Goal: Check status: Check status

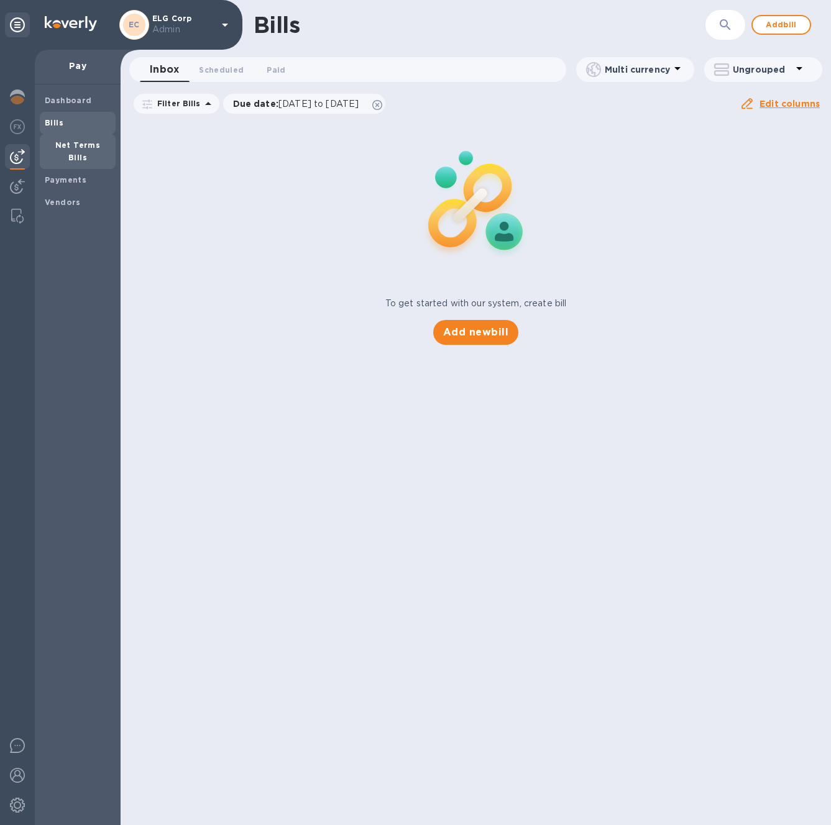
click at [65, 145] on b "Net Terms Bills" at bounding box center [77, 151] width 45 height 22
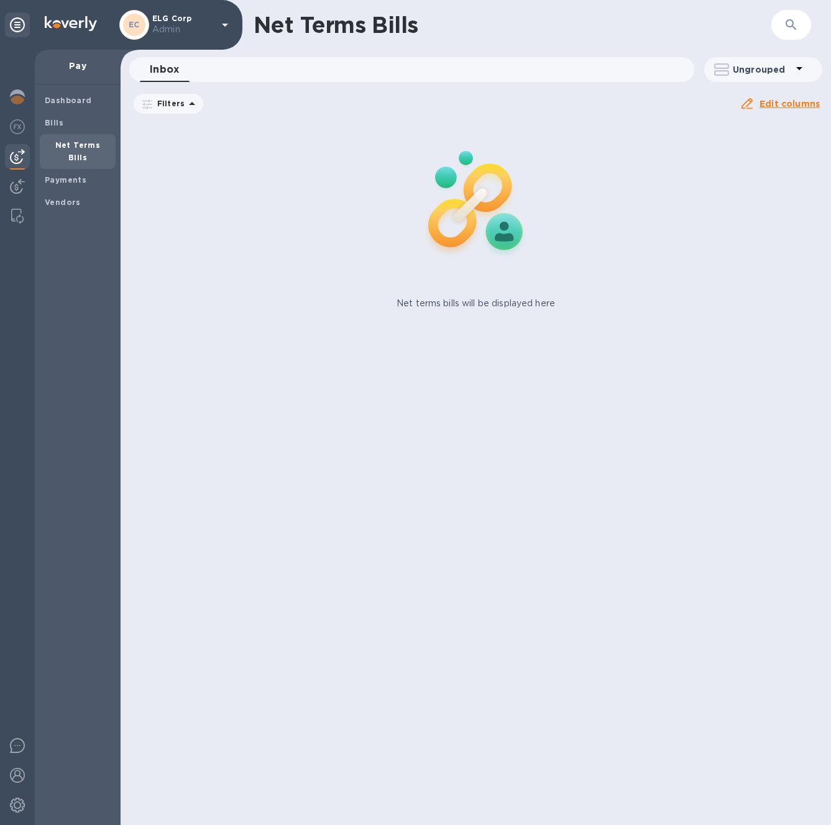
click at [17, 158] on img at bounding box center [17, 156] width 15 height 15
click at [14, 183] on img at bounding box center [17, 186] width 15 height 15
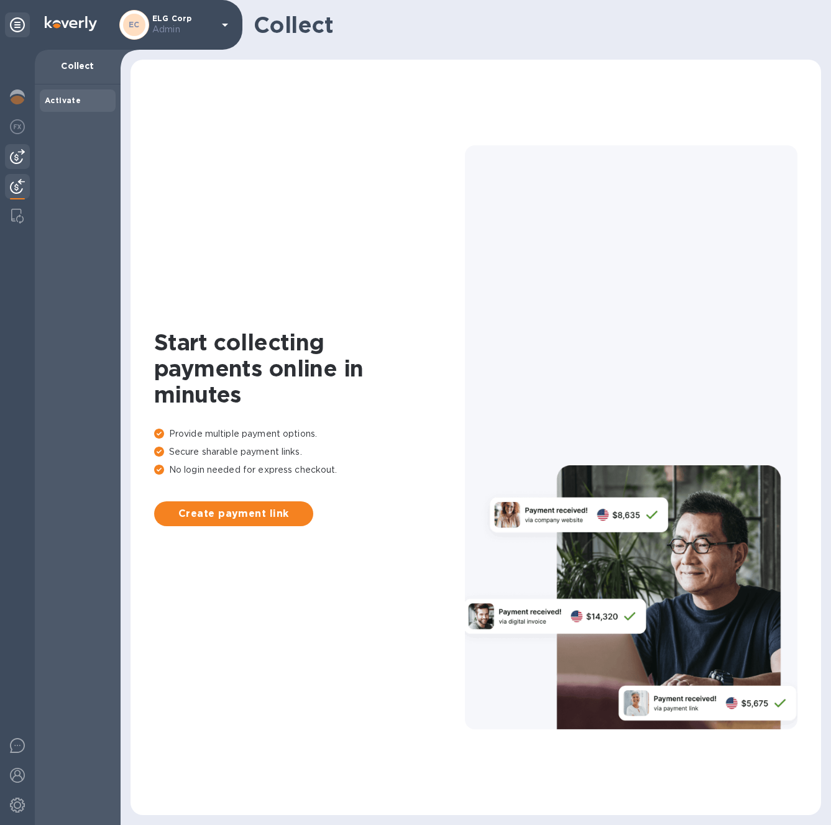
click at [21, 158] on img at bounding box center [17, 156] width 15 height 15
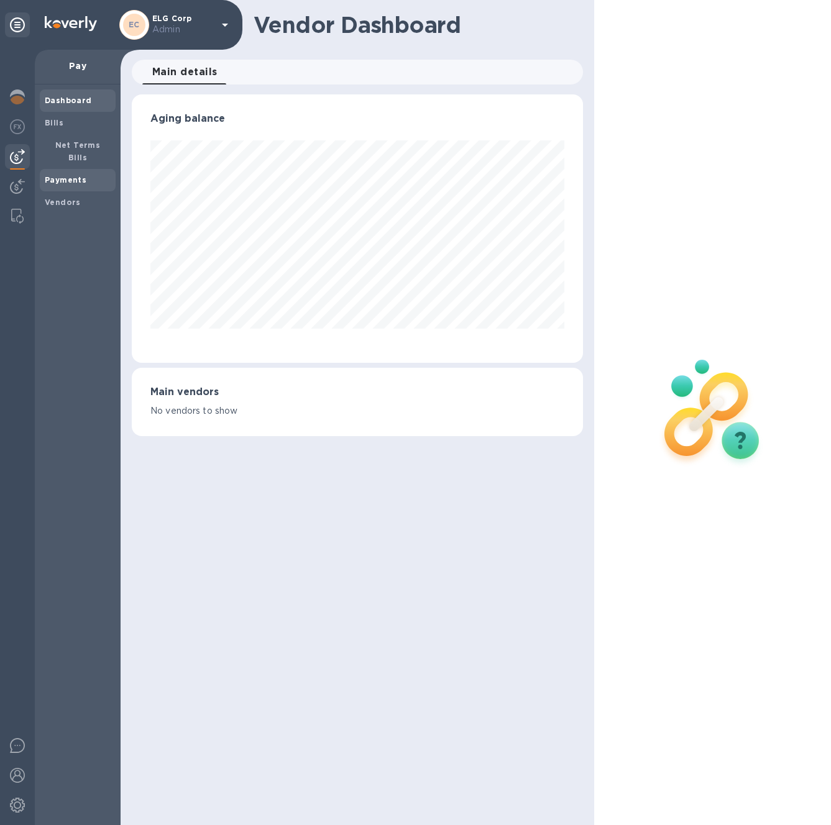
click at [71, 174] on span "Payments" at bounding box center [66, 180] width 42 height 12
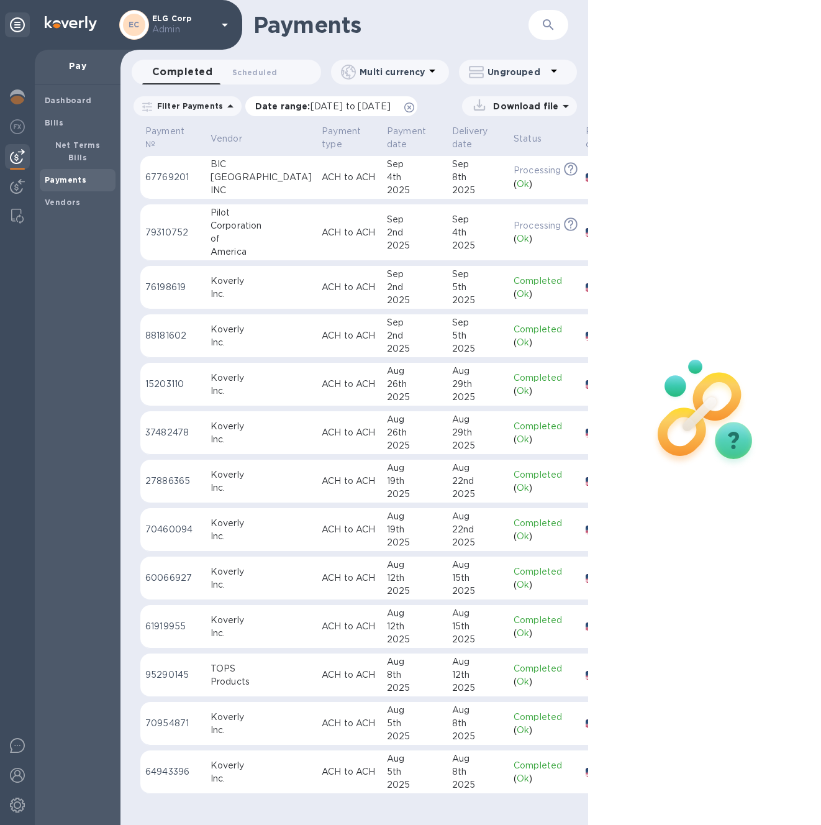
click at [414, 106] on icon at bounding box center [409, 108] width 10 height 10
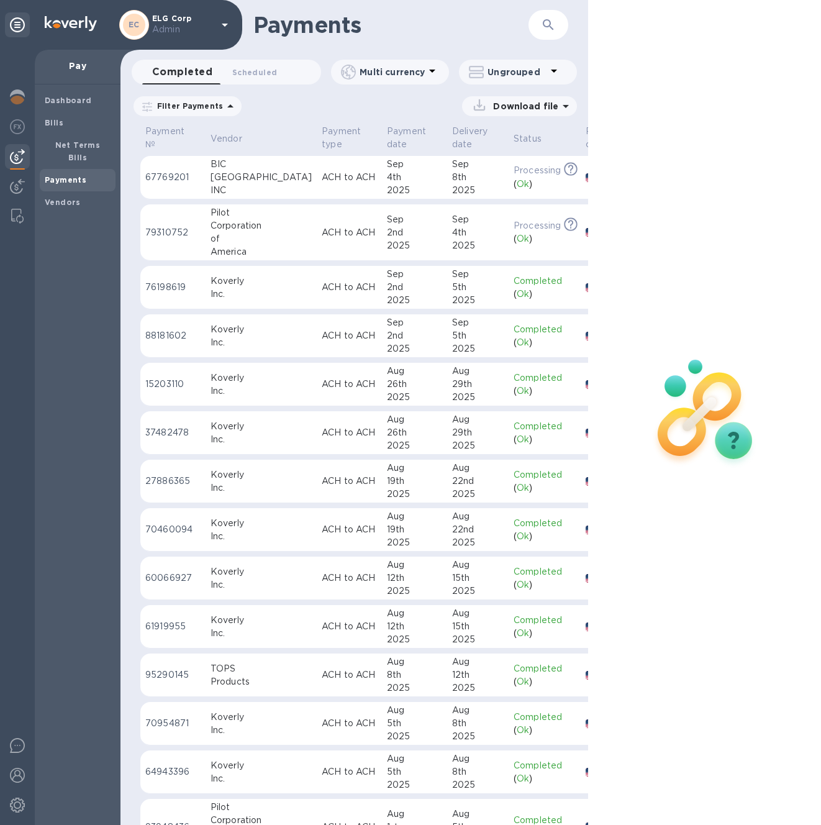
click at [317, 176] on td "ACH to ACH" at bounding box center [349, 177] width 65 height 43
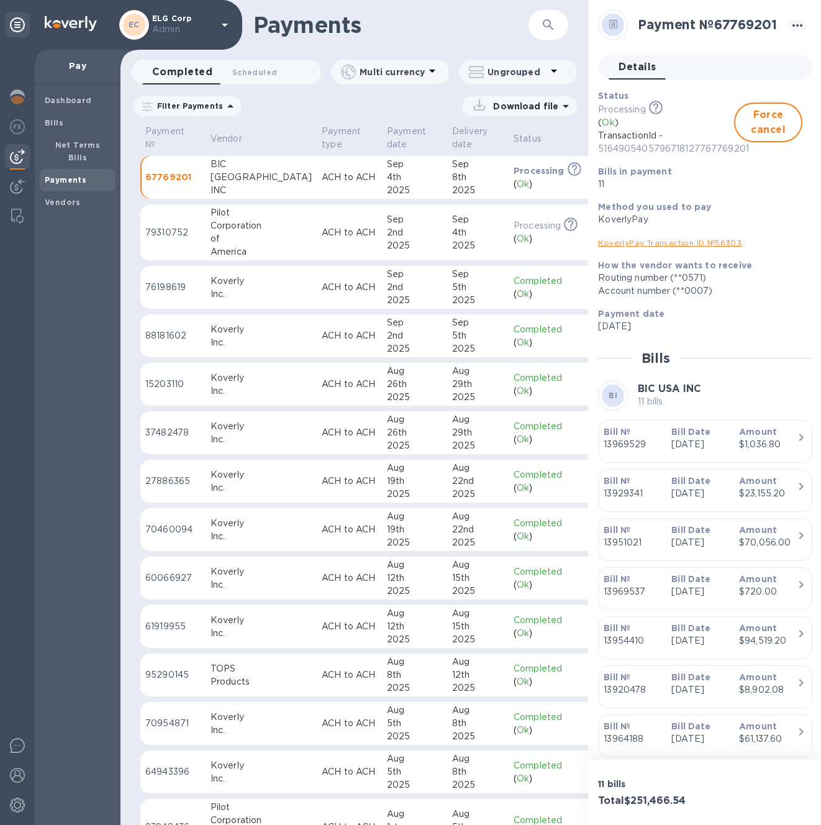
click at [704, 549] on p "Jun 27th 2025" at bounding box center [701, 542] width 58 height 13
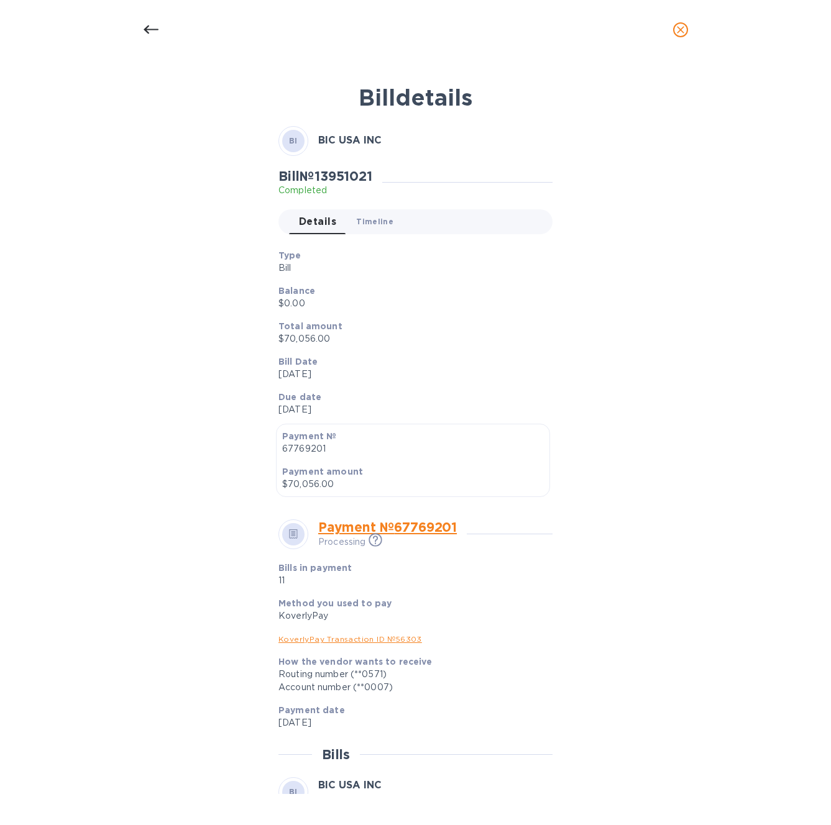
click at [366, 216] on span "Timeline 0" at bounding box center [374, 221] width 37 height 13
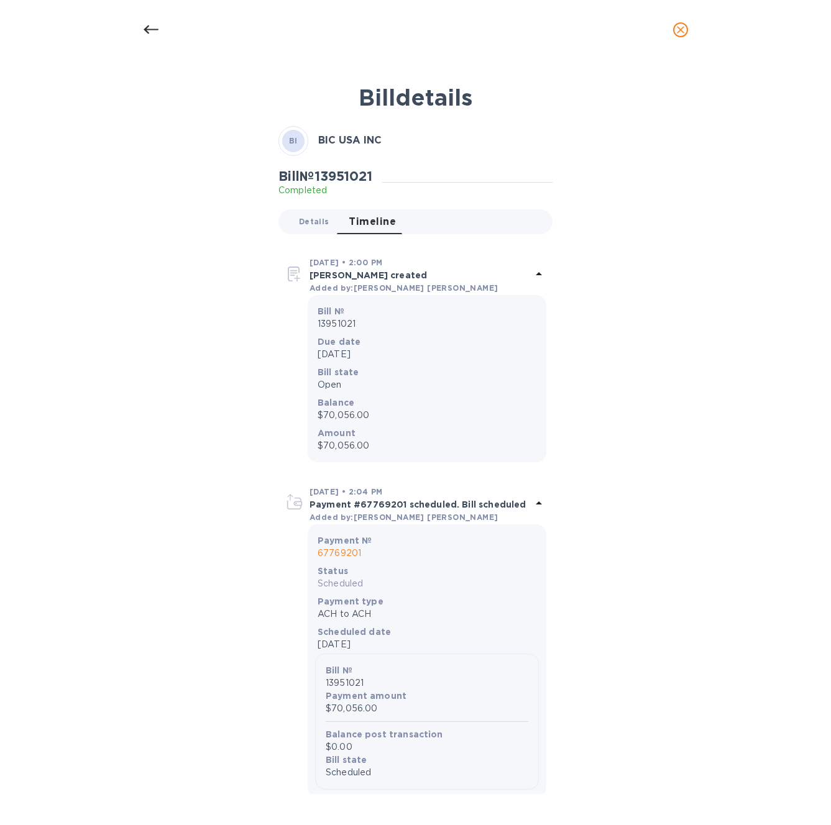
click at [309, 223] on span "Details 0" at bounding box center [314, 221] width 30 height 13
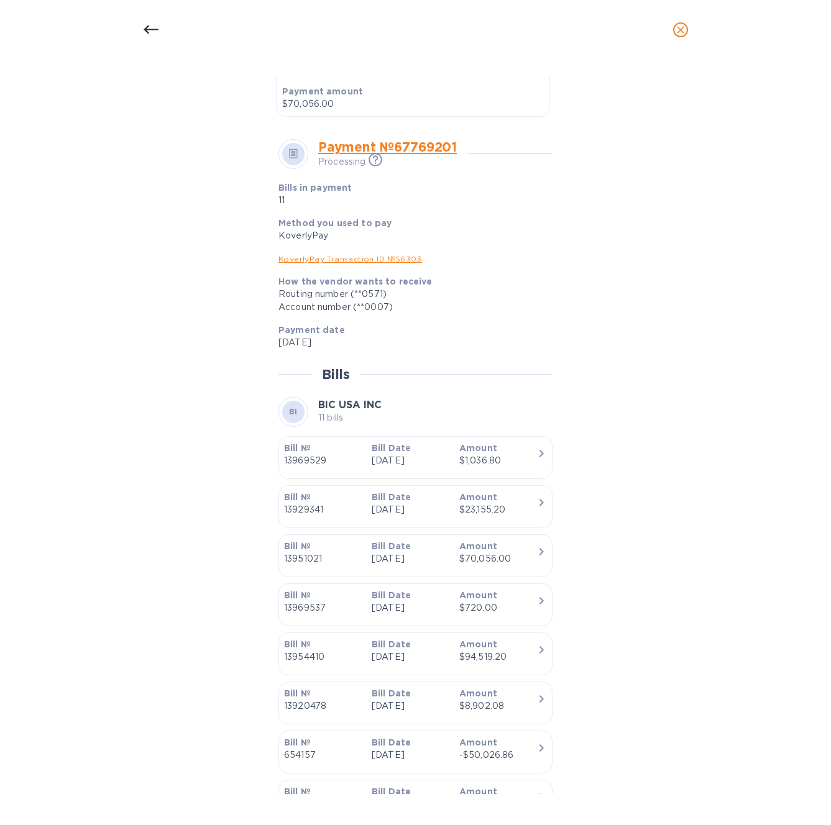
scroll to position [595, 0]
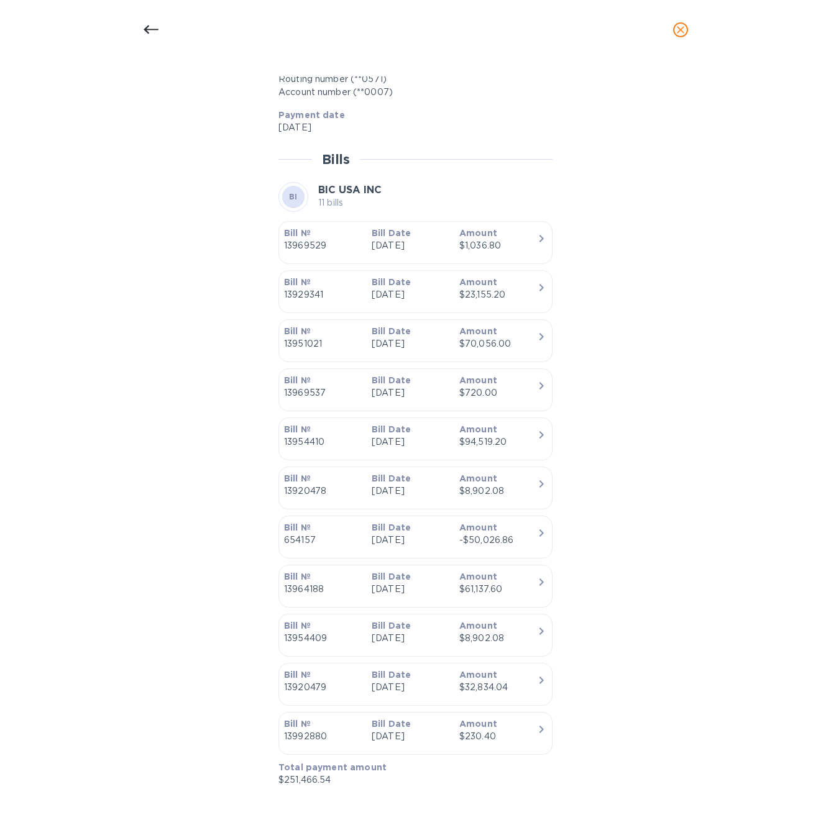
click at [419, 240] on p "Jul 2nd 2025" at bounding box center [411, 245] width 78 height 13
click at [523, 241] on div "$1,036.80" at bounding box center [498, 245] width 78 height 13
click at [163, 30] on div at bounding box center [151, 30] width 30 height 30
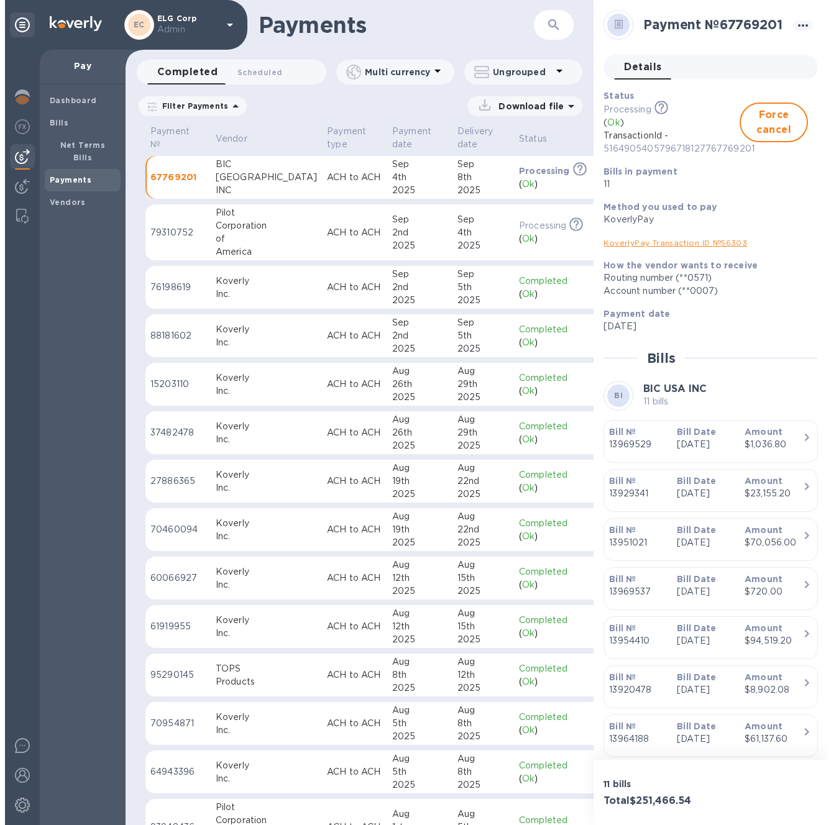
scroll to position [0, 0]
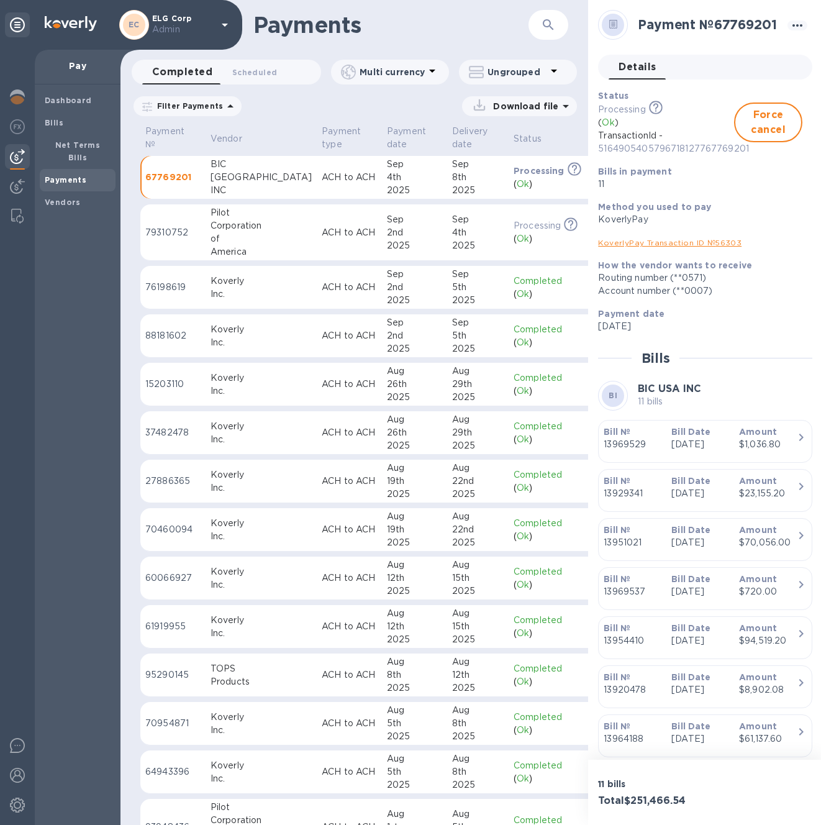
click at [547, 23] on icon "button" at bounding box center [548, 24] width 15 height 15
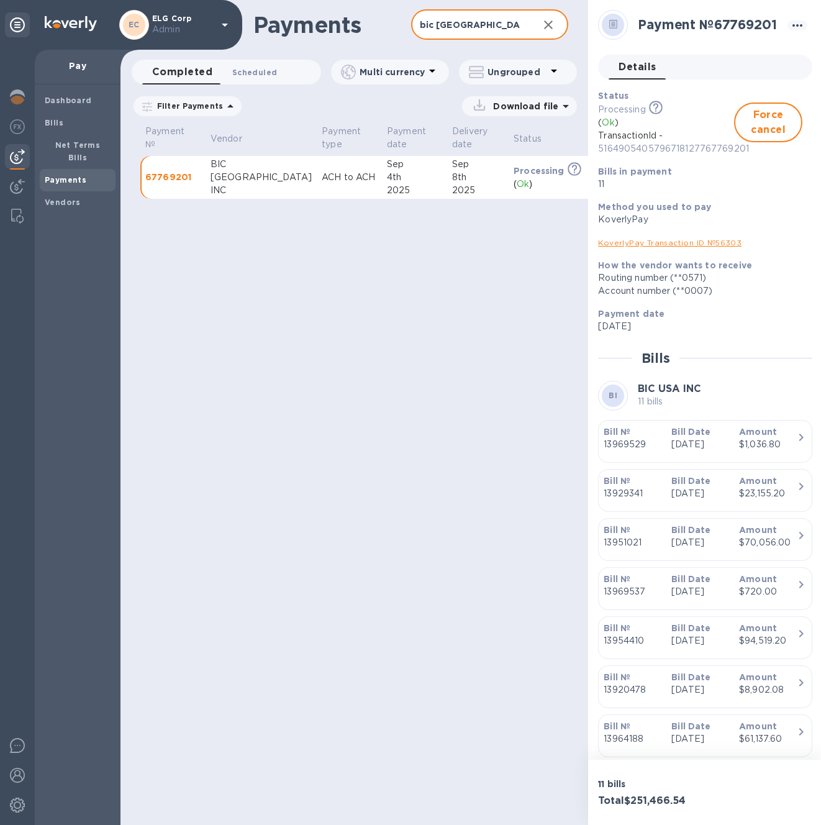
click at [267, 75] on span "Scheduled 0" at bounding box center [254, 72] width 45 height 13
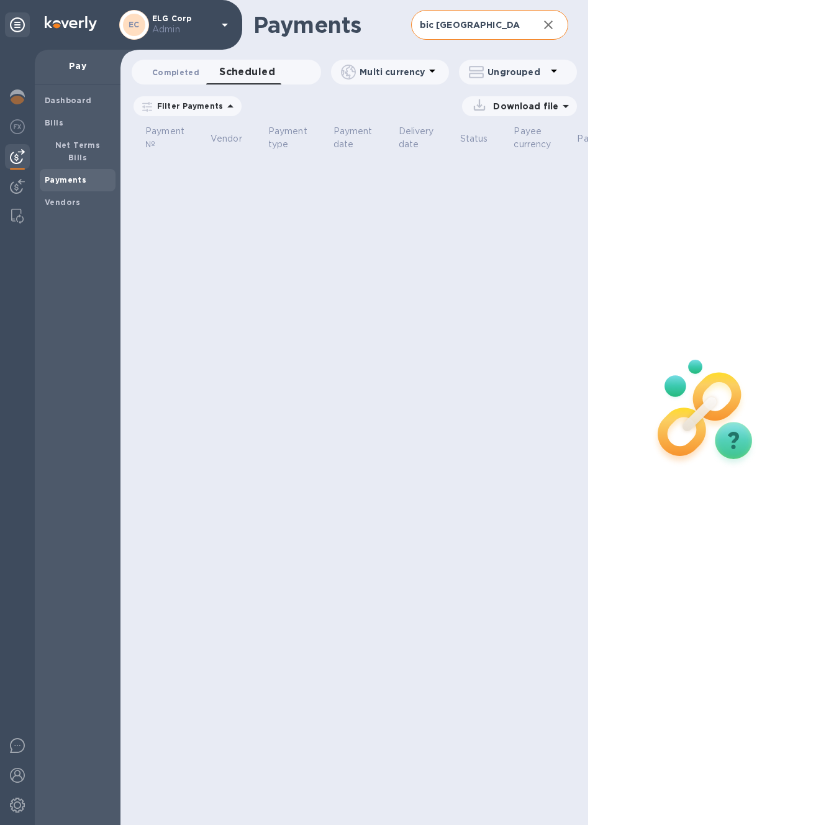
click at [185, 78] on span "Completed 0" at bounding box center [175, 72] width 47 height 13
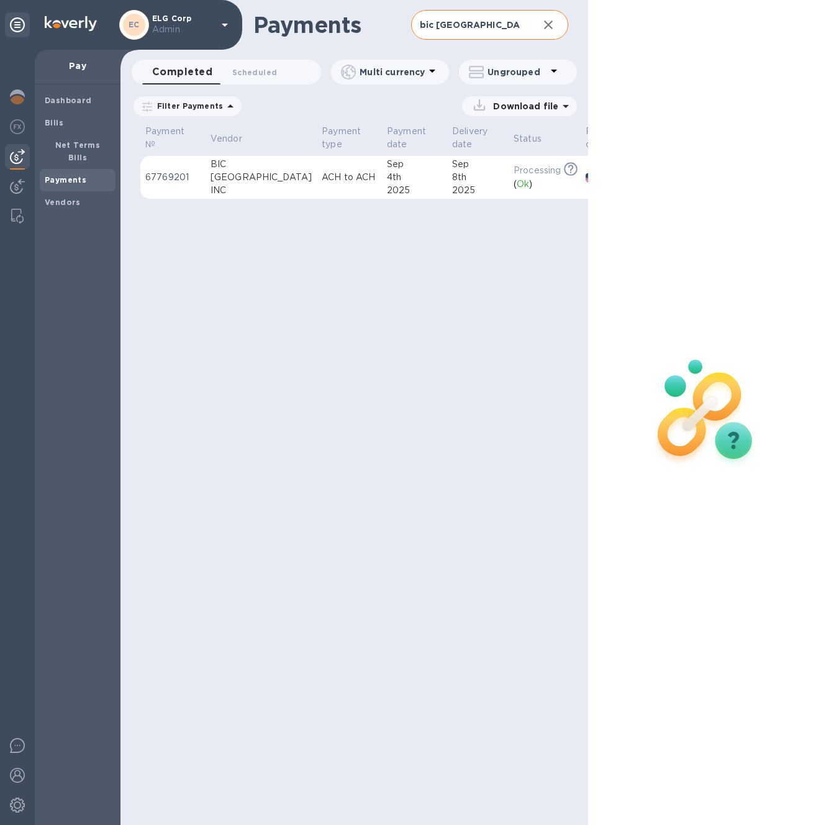
click at [226, 163] on div "BIC" at bounding box center [261, 164] width 101 height 13
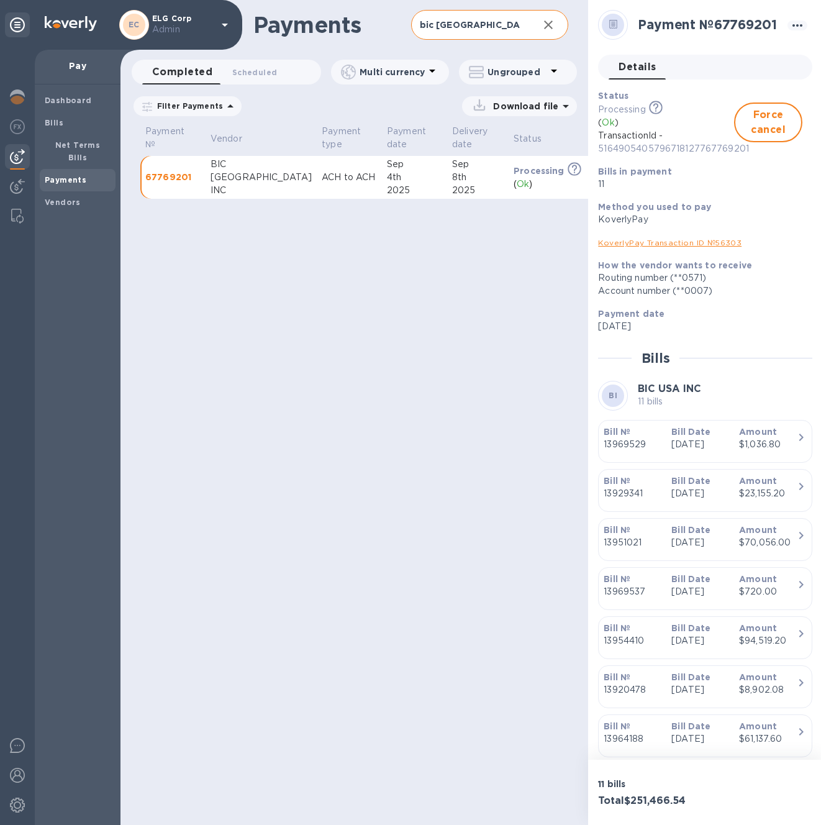
click at [382, 320] on div "Payments bic usa ​ Completed 0 Scheduled 0 Multi currency Ungrouped Filter Paym…" at bounding box center [355, 412] width 468 height 825
click at [465, 24] on input "bic usa" at bounding box center [470, 25] width 118 height 30
type input "bic"
click at [0, 0] on icon at bounding box center [0, 0] width 0 height 0
click at [249, 71] on span "Scheduled 0" at bounding box center [254, 72] width 45 height 13
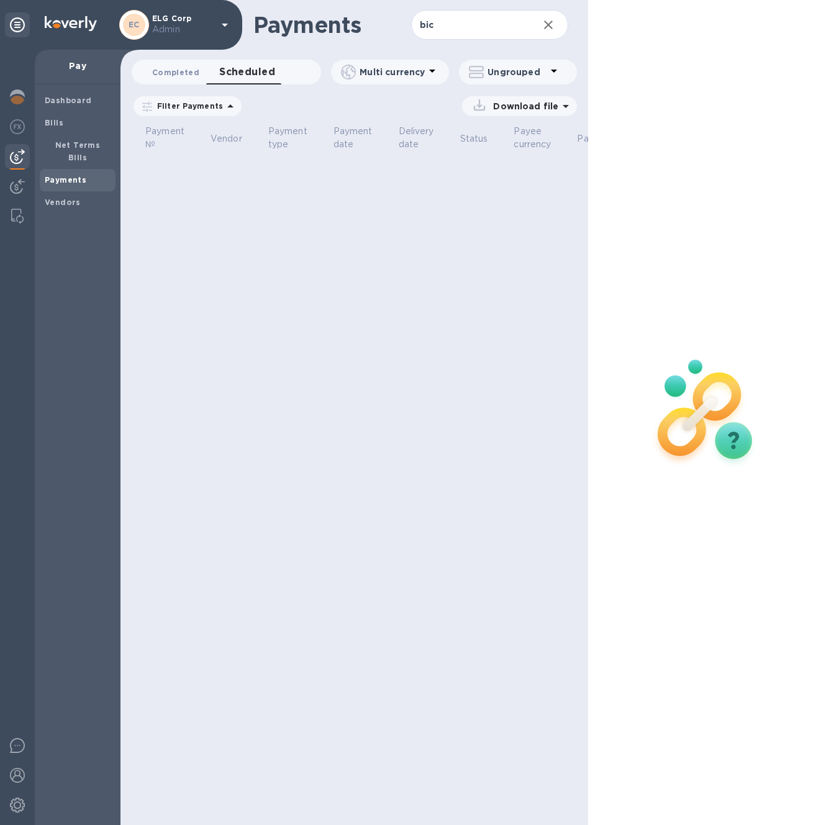
click at [168, 71] on span "Completed 0" at bounding box center [175, 72] width 47 height 13
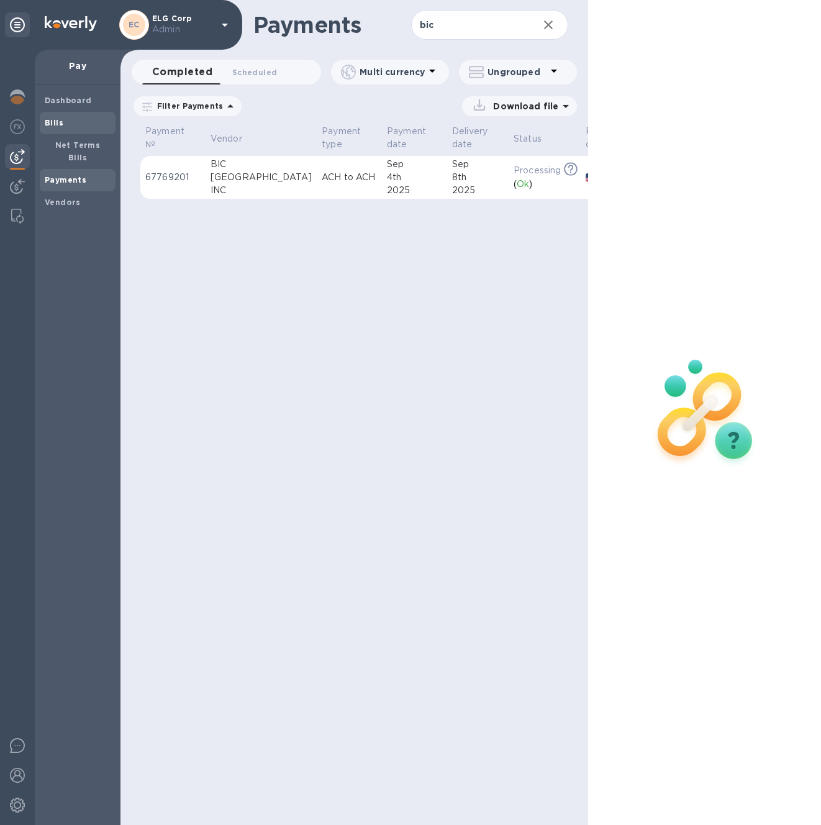
click at [80, 126] on span "Bills" at bounding box center [78, 123] width 66 height 12
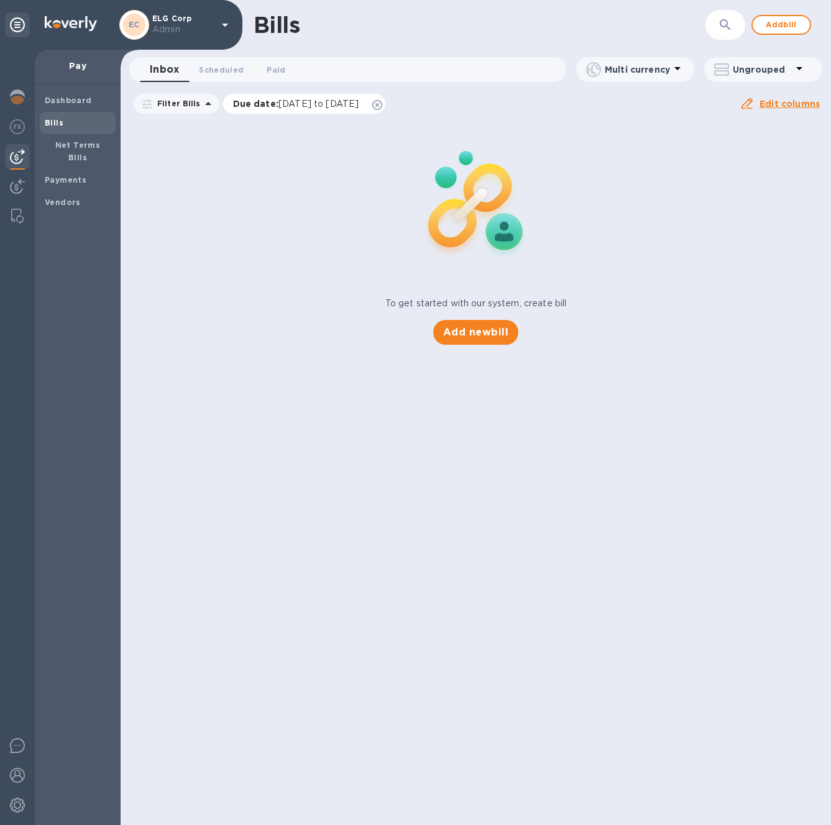
click at [382, 104] on icon at bounding box center [377, 105] width 10 height 10
click at [723, 27] on icon "button" at bounding box center [725, 24] width 15 height 15
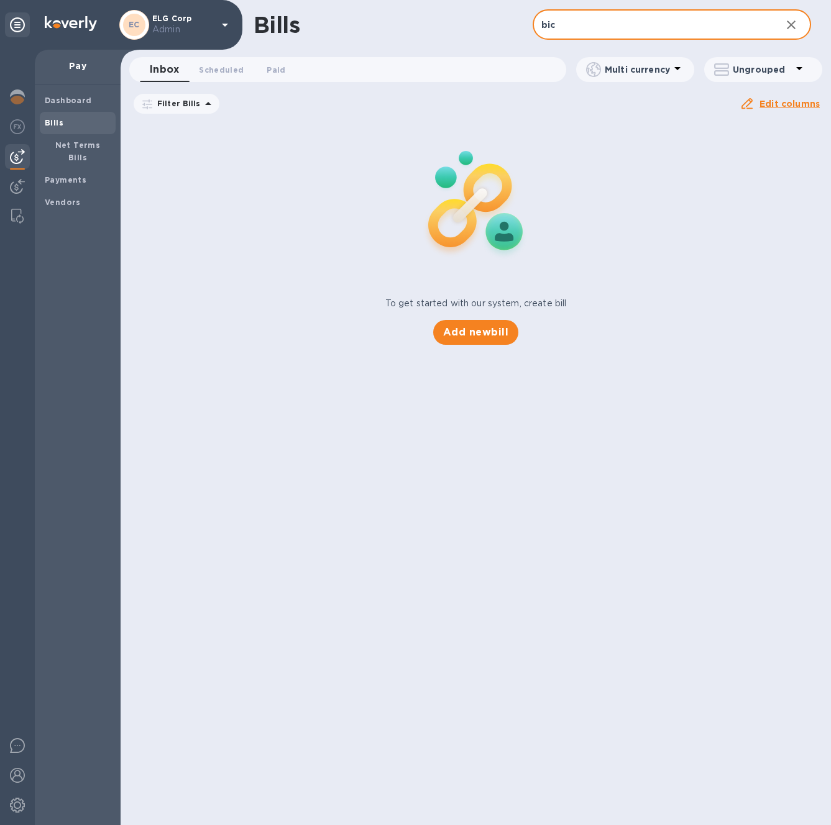
type input "bic"
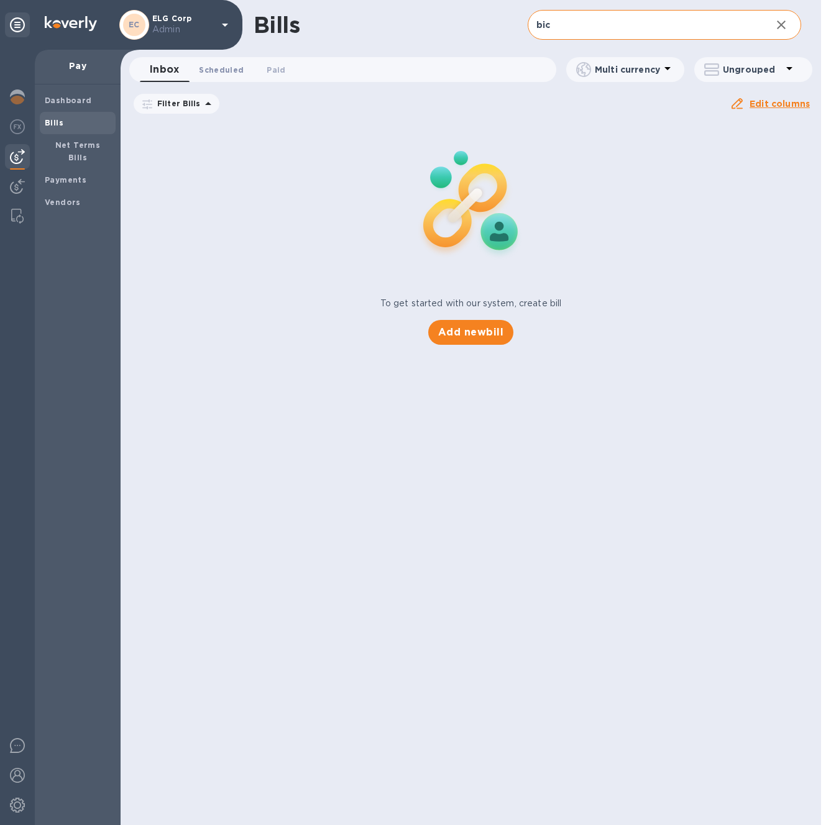
click at [206, 62] on button "Scheduled 0" at bounding box center [221, 69] width 65 height 25
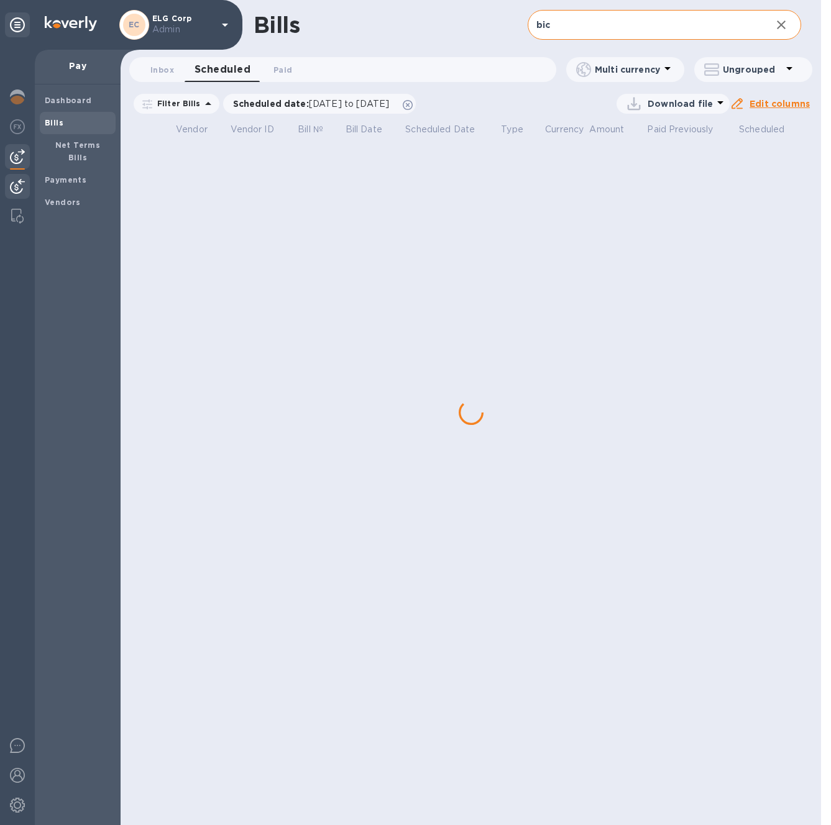
click at [16, 189] on img at bounding box center [17, 186] width 15 height 15
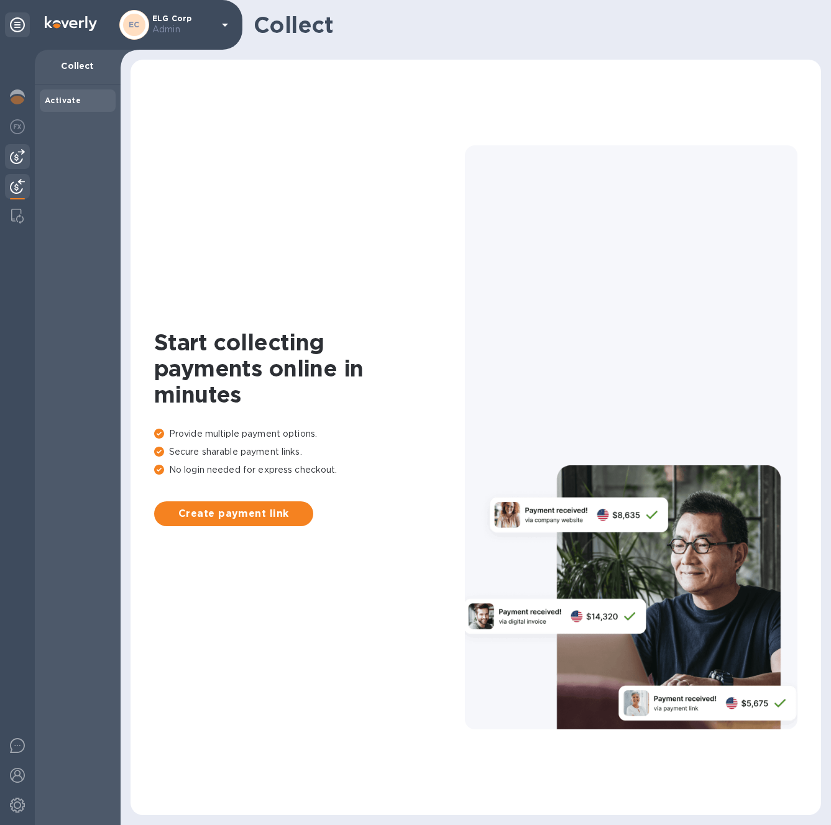
click at [17, 160] on img at bounding box center [17, 156] width 15 height 15
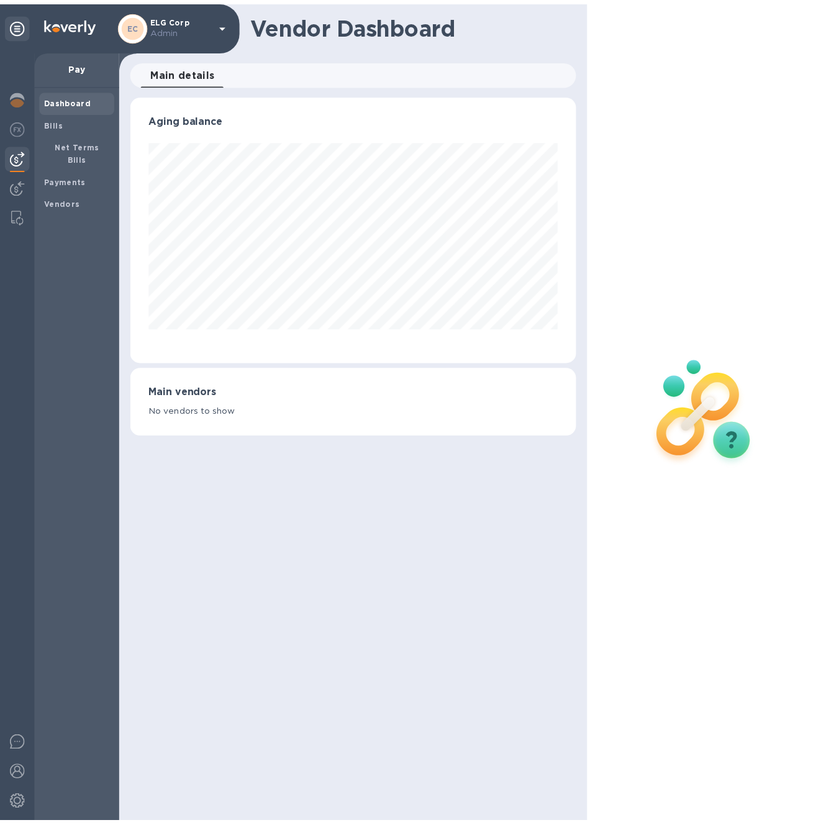
scroll to position [268, 451]
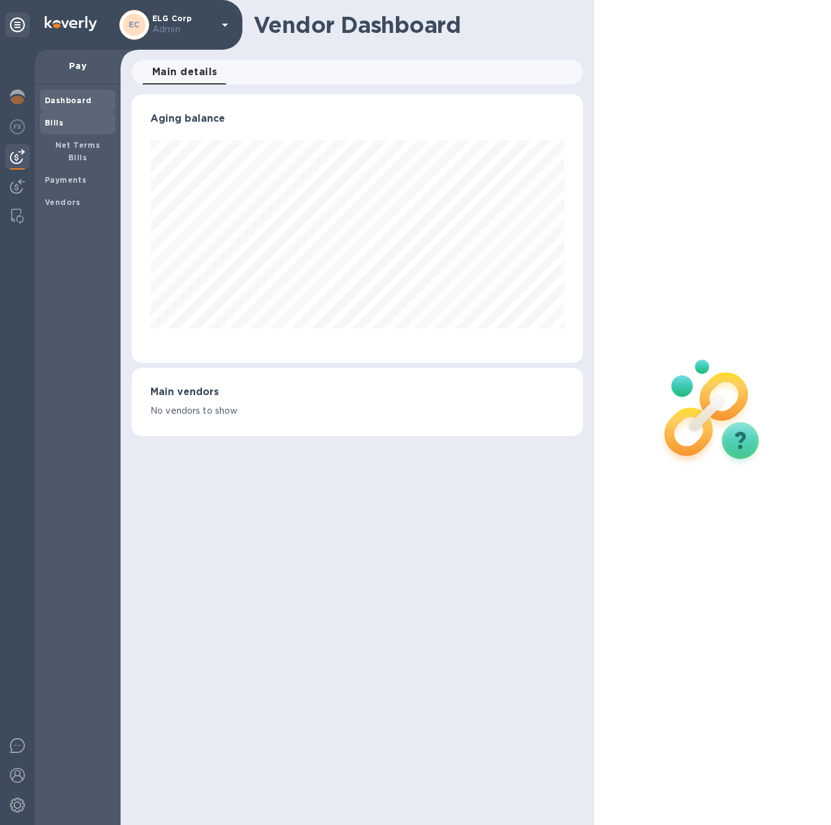
click at [50, 121] on b "Bills" at bounding box center [54, 122] width 19 height 9
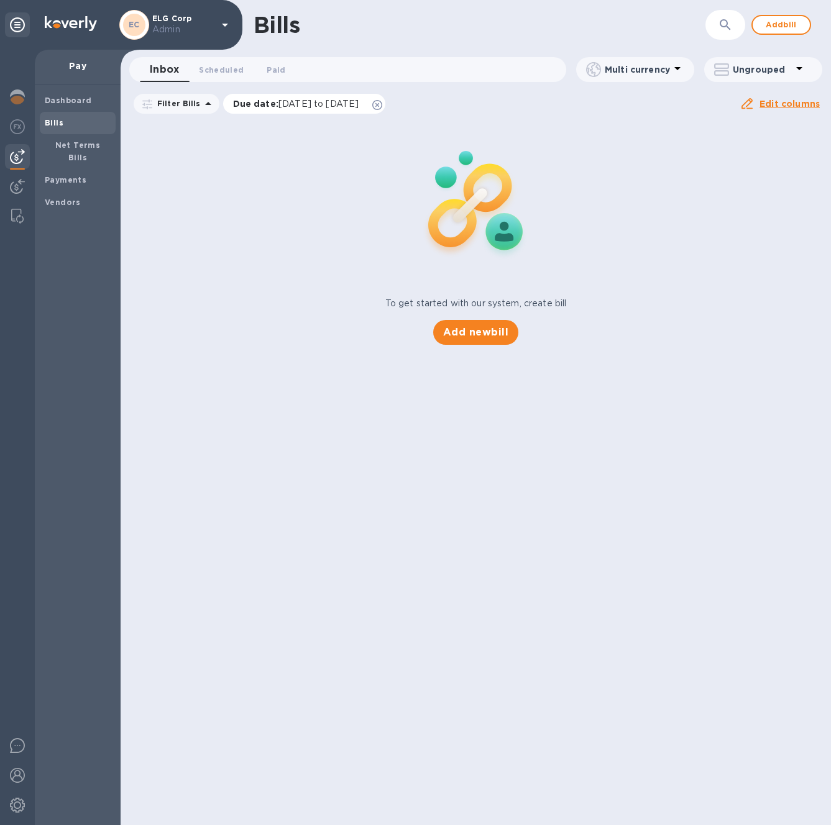
click at [372, 108] on span "Due date : 07/06/2025 to 11/03/2025" at bounding box center [302, 104] width 139 height 12
click at [382, 109] on icon at bounding box center [377, 105] width 10 height 10
click at [76, 175] on b "Payments" at bounding box center [66, 179] width 42 height 9
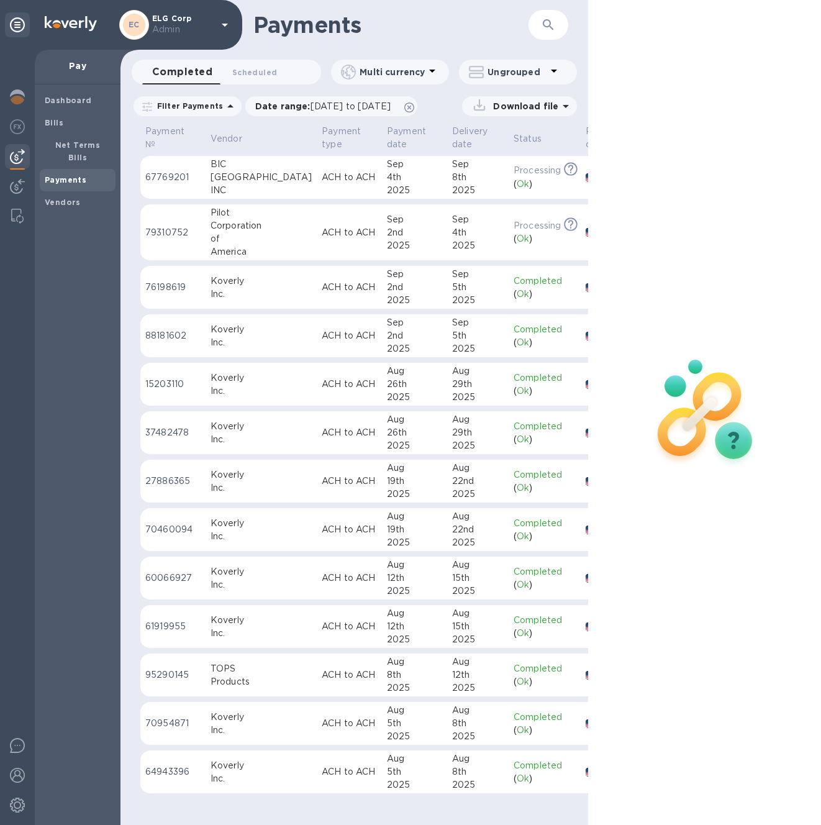
scroll to position [0, 99]
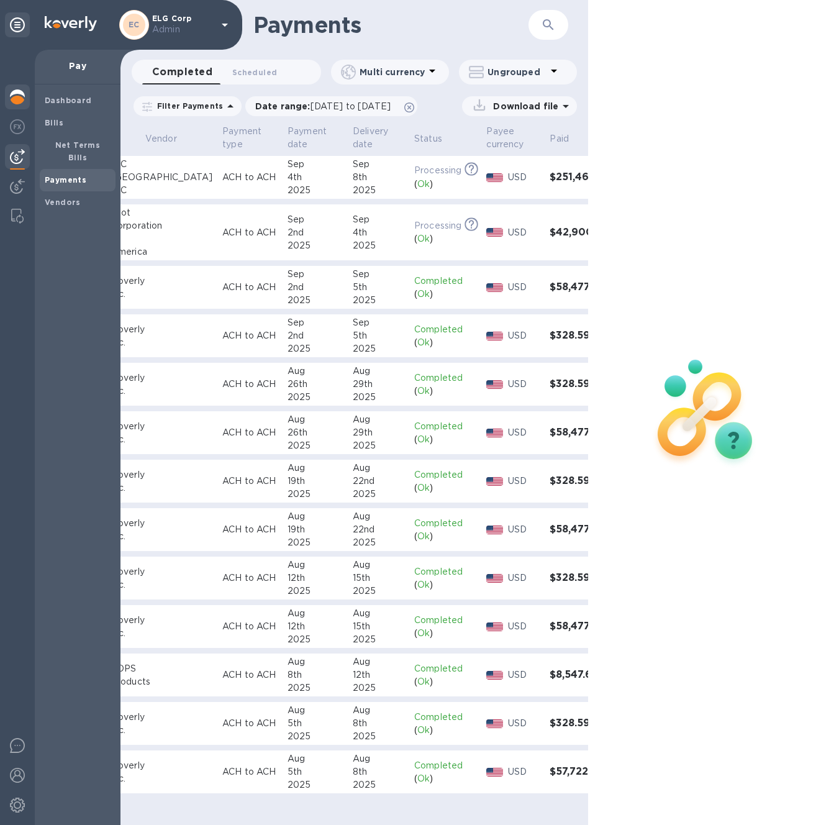
click at [22, 89] on img at bounding box center [17, 96] width 15 height 15
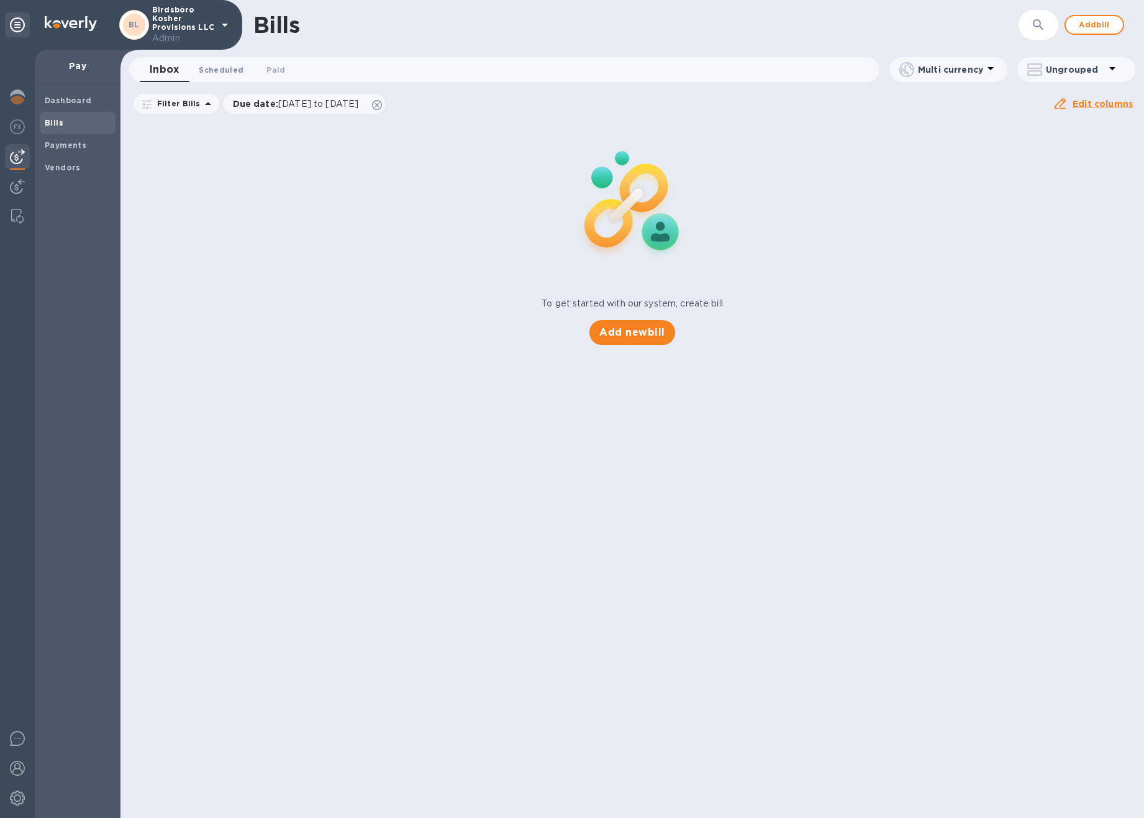
click at [224, 69] on span "Scheduled 0" at bounding box center [221, 69] width 45 height 13
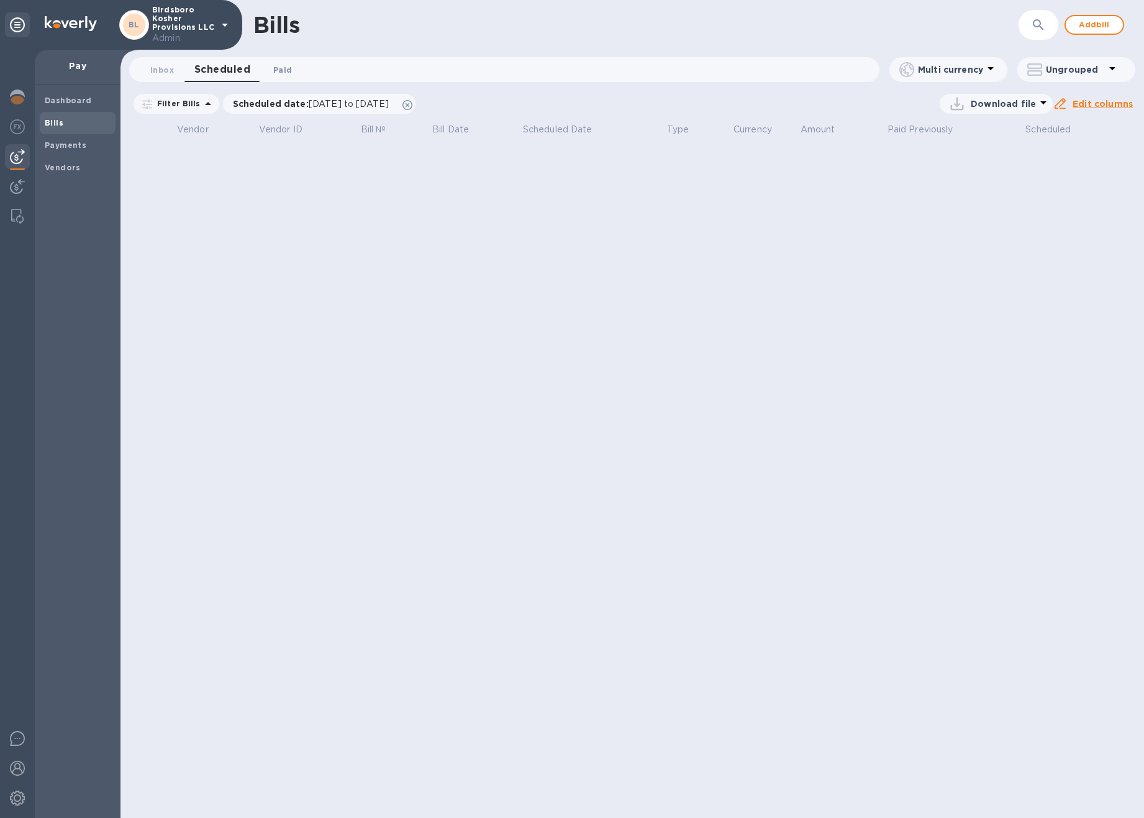
click at [272, 75] on span "Paid 0" at bounding box center [282, 69] width 25 height 13
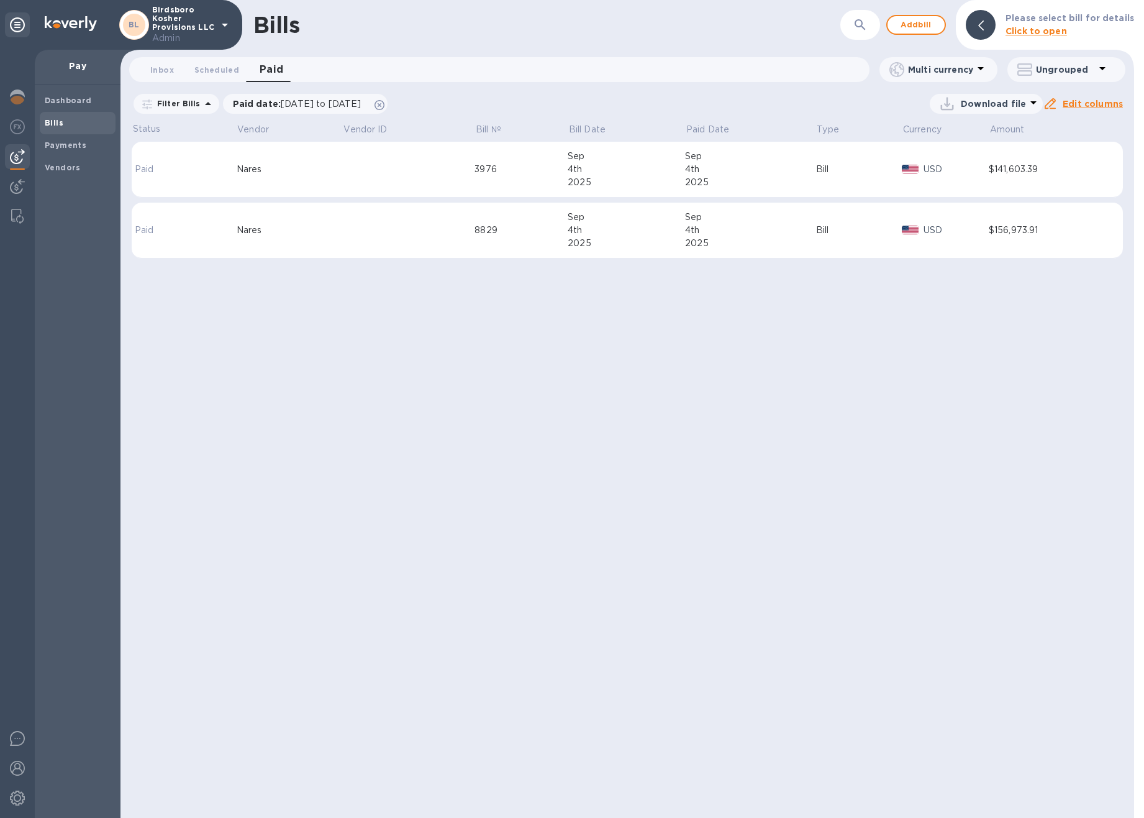
click at [378, 225] on td at bounding box center [409, 231] width 132 height 56
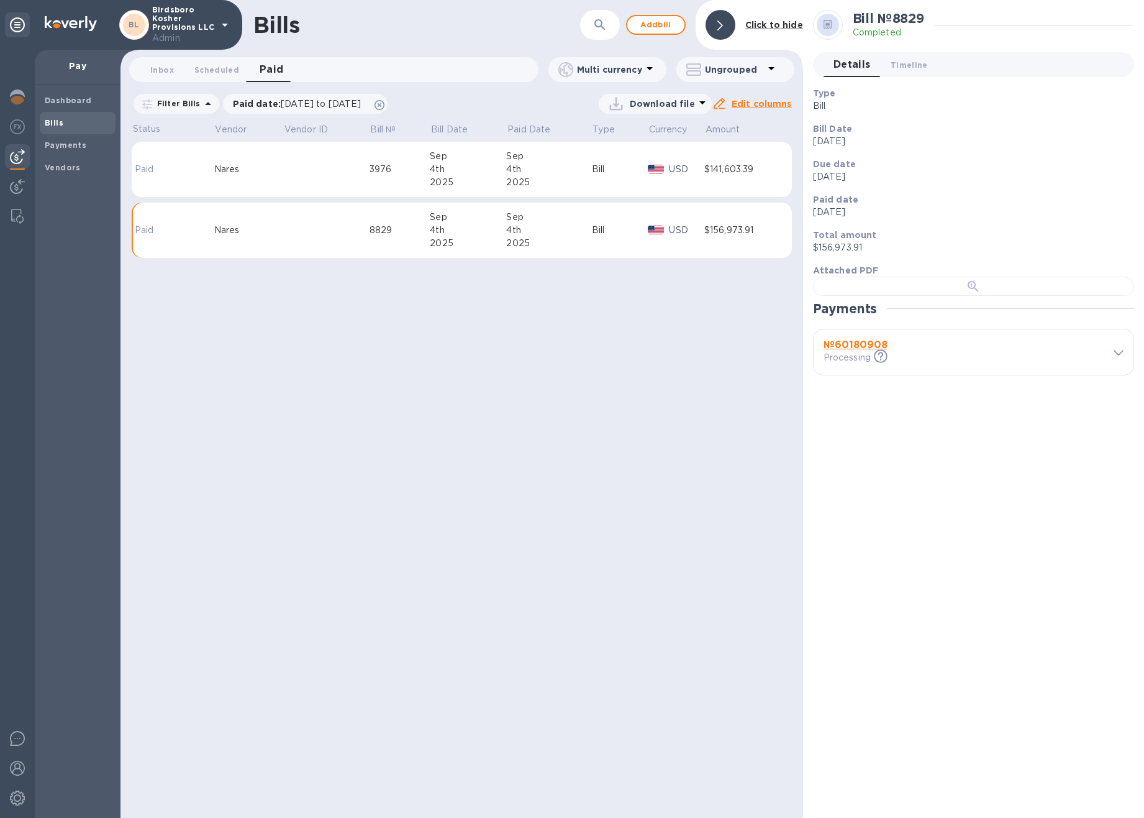
click at [922, 296] on div at bounding box center [973, 285] width 321 height 19
click at [459, 224] on div "4th" at bounding box center [468, 230] width 76 height 13
click at [609, 172] on div "Bill" at bounding box center [620, 169] width 56 height 13
click at [899, 296] on div at bounding box center [973, 285] width 321 height 19
click at [837, 296] on div at bounding box center [973, 285] width 321 height 19
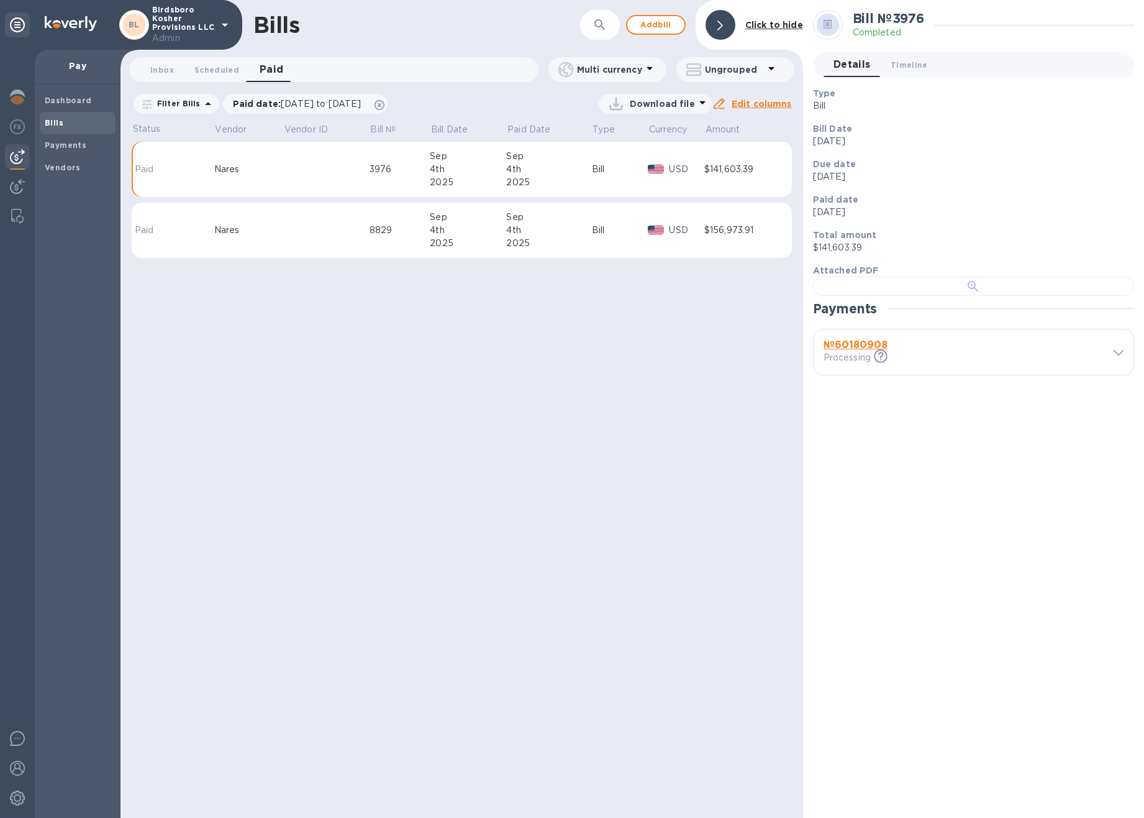
click at [911, 296] on div at bounding box center [973, 285] width 321 height 19
